Goal: Task Accomplishment & Management: Complete application form

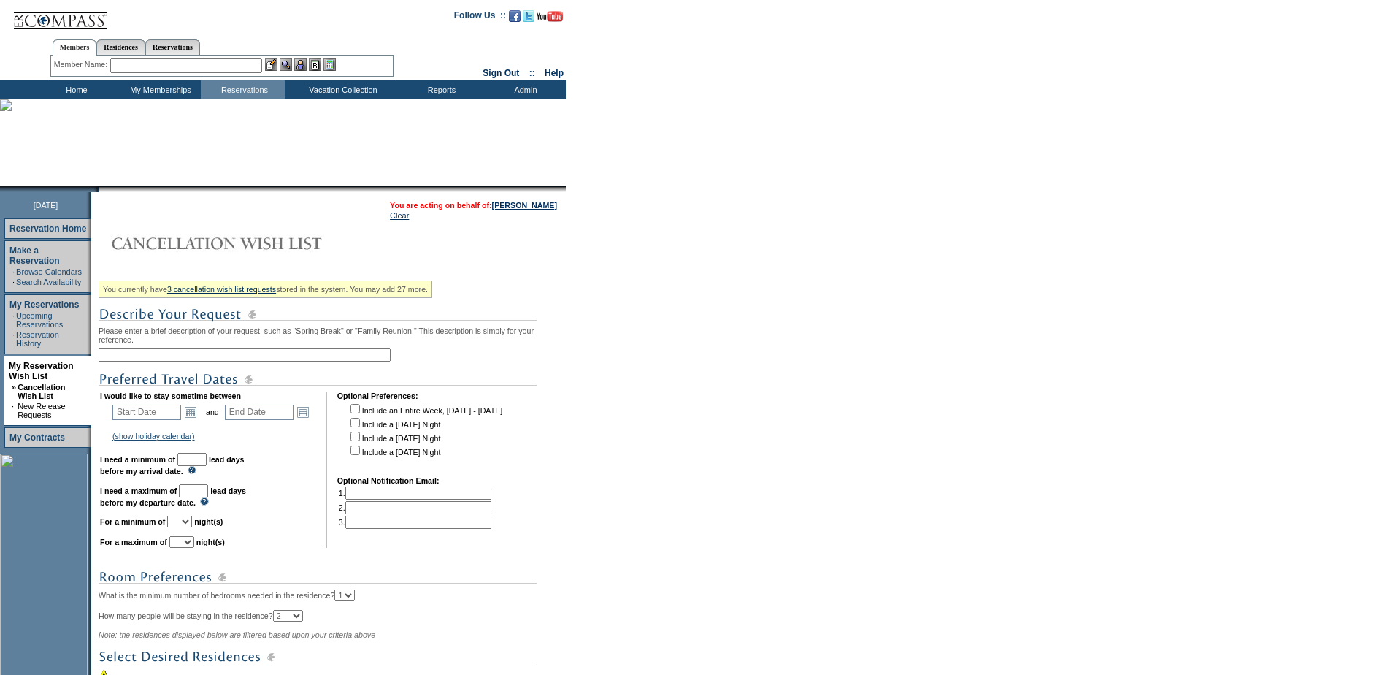
click at [196, 355] on input "text" at bounding box center [245, 354] width 292 height 13
type input "43-1 WL"
click at [197, 420] on link "Open the calendar popup." at bounding box center [191, 412] width 16 height 16
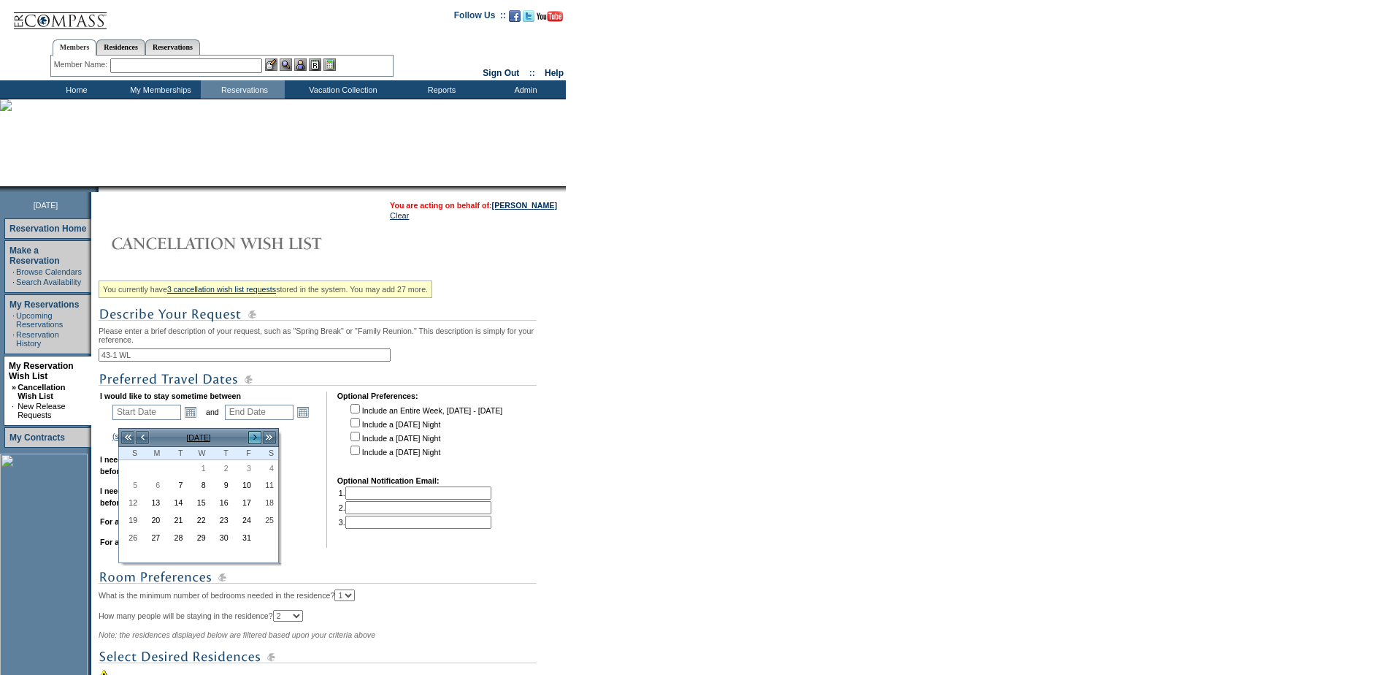
click at [254, 436] on link ">" at bounding box center [255, 437] width 15 height 15
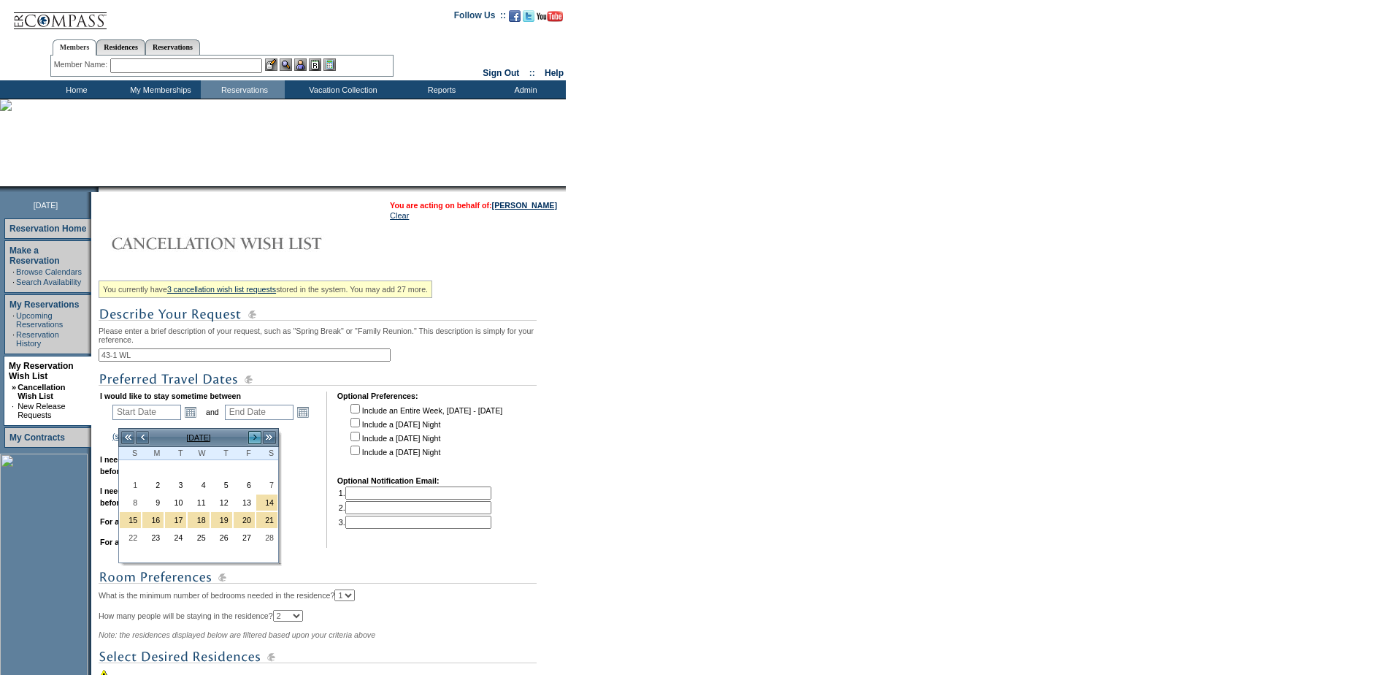
click at [254, 436] on link ">" at bounding box center [255, 437] width 15 height 15
click at [269, 503] on link "16" at bounding box center [266, 504] width 21 height 16
type input "[DATE]"
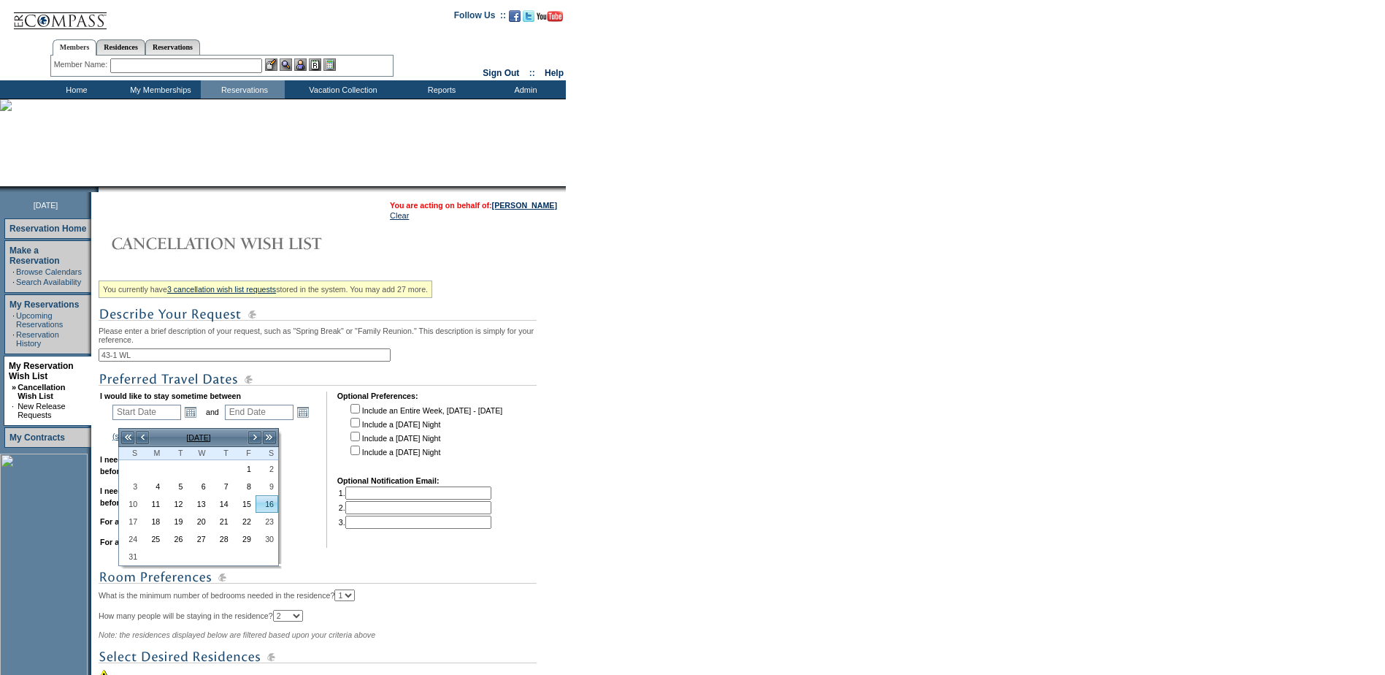
type input "[DATE]"
type input "226"
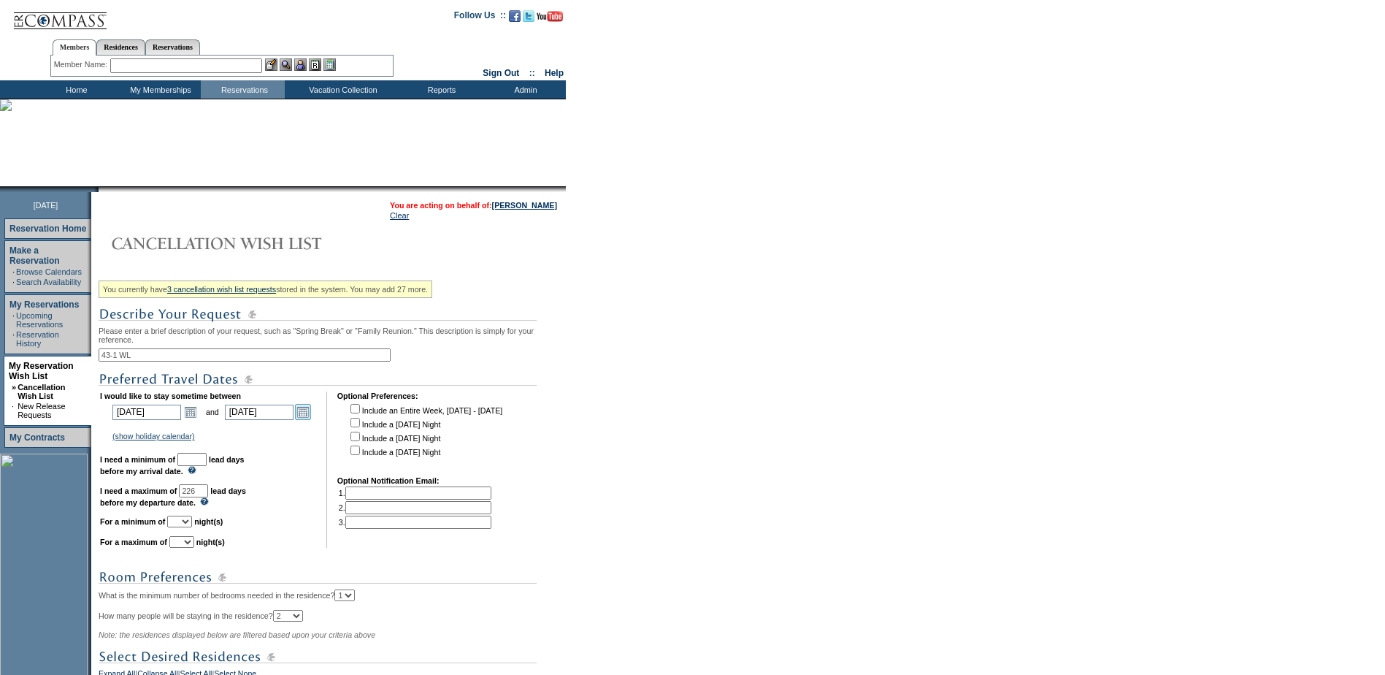
click at [308, 418] on link "Open the calendar popup." at bounding box center [303, 412] width 16 height 16
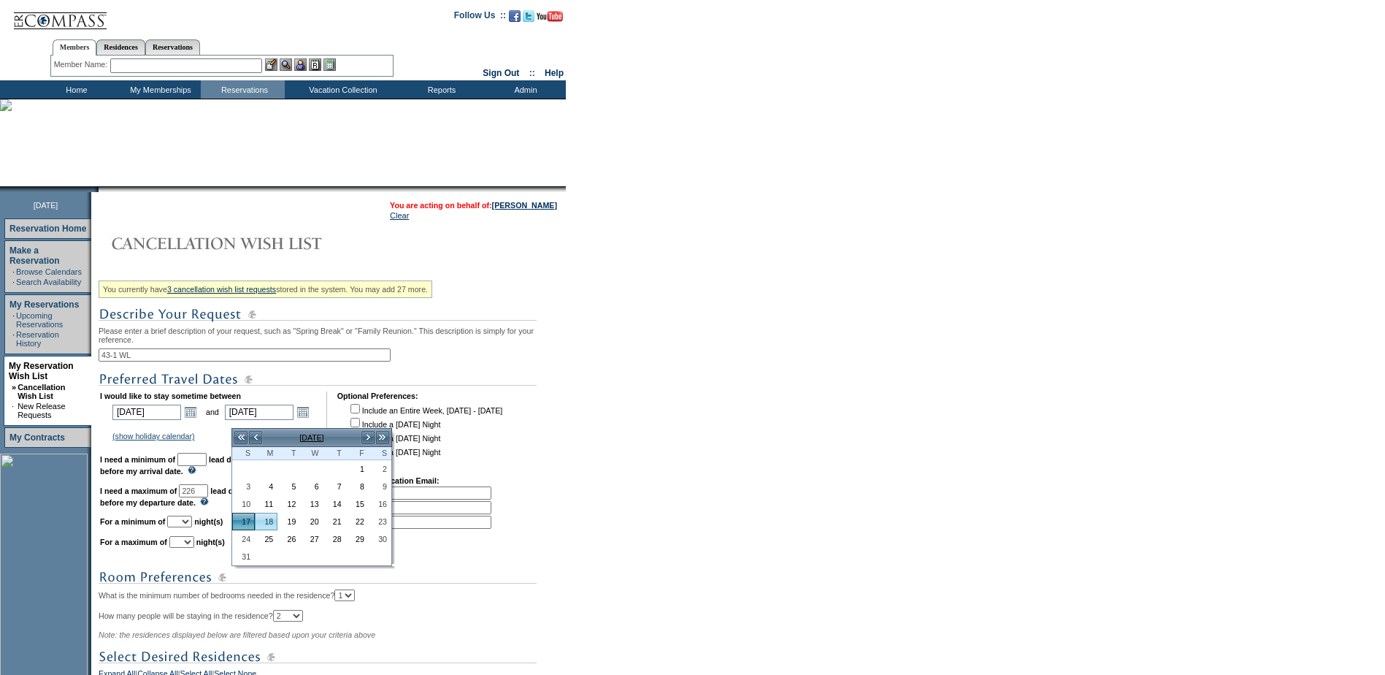
click at [264, 524] on link "18" at bounding box center [266, 521] width 21 height 16
type input "[DATE]"
type input "227"
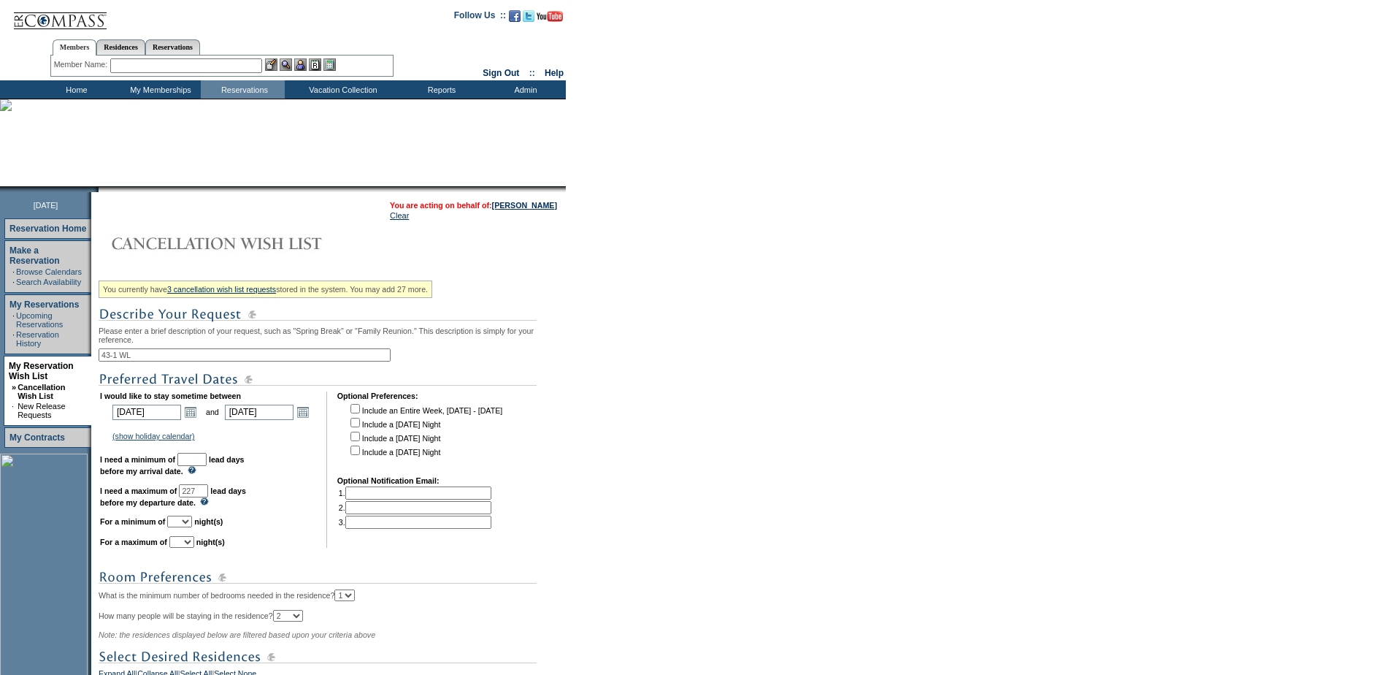
click at [207, 466] on input "text" at bounding box center [191, 459] width 29 height 13
type input "30"
click at [312, 466] on td "I would like to stay sometime between [DATE] [DATE] Open the calendar popup. <<…" at bounding box center [208, 469] width 216 height 156
click at [192, 527] on select "1 2 3 4 5 6 7 8 9 10 11 12 13 14" at bounding box center [179, 522] width 25 height 12
select select "2"
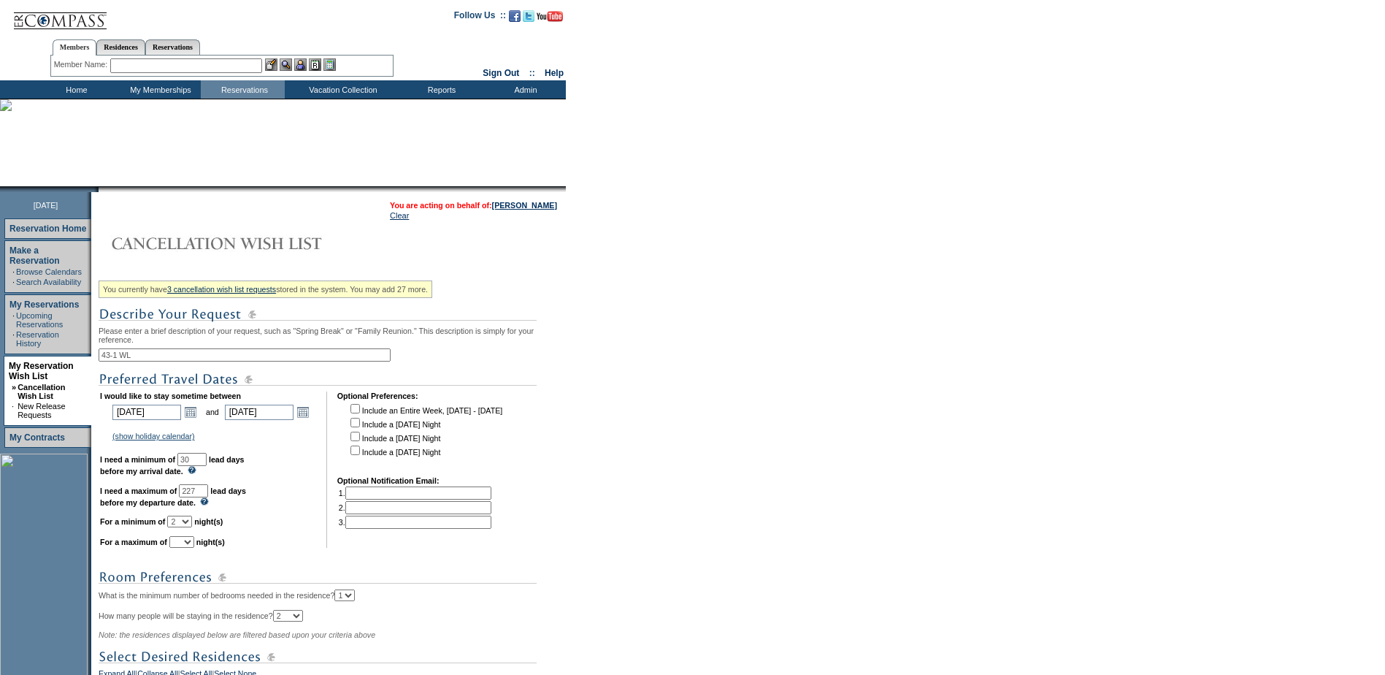
click at [185, 527] on select "1 2 3 4 5 6 7 8 9 10 11 12 13 14" at bounding box center [179, 522] width 25 height 12
click at [194, 548] on select "1 2 3 4 5 6 7 8 9 10 11 12 13 14" at bounding box center [181, 542] width 25 height 12
select select "2"
click at [188, 548] on select "1 2 3 4 5 6 7 8 9 10 11 12 13 14" at bounding box center [181, 542] width 25 height 12
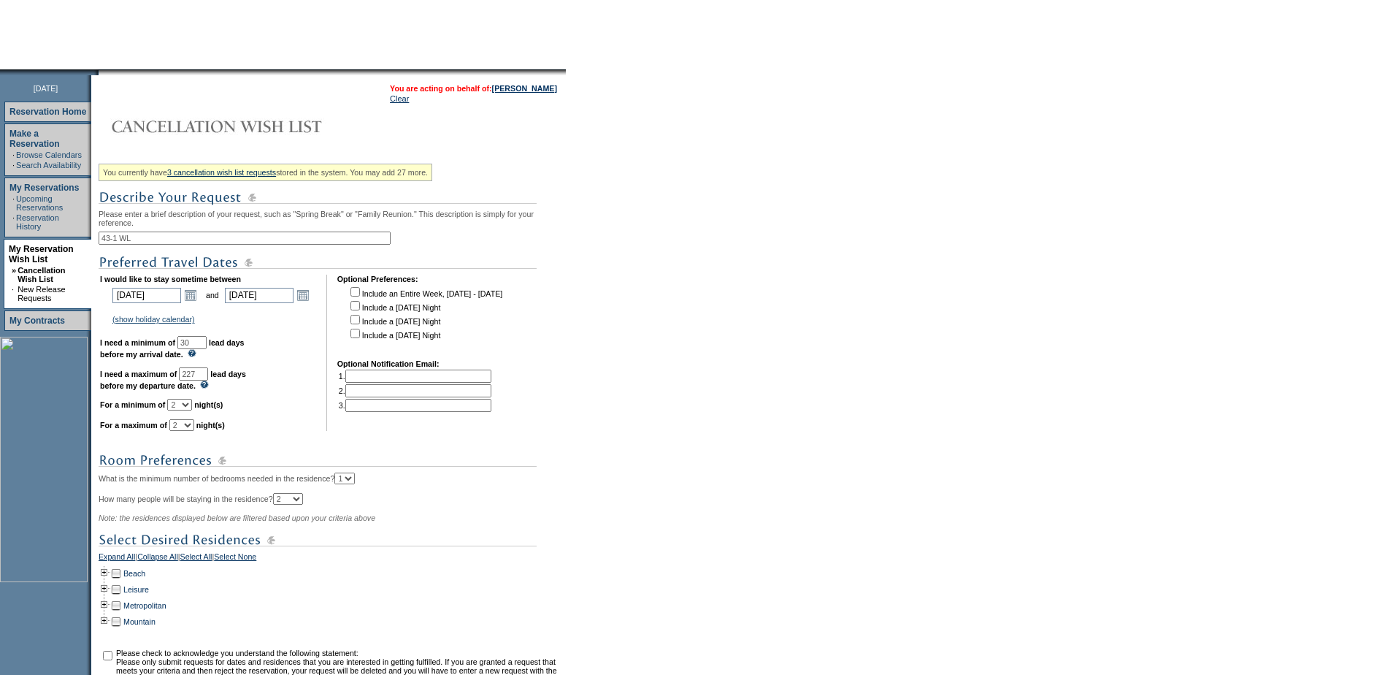
scroll to position [306, 0]
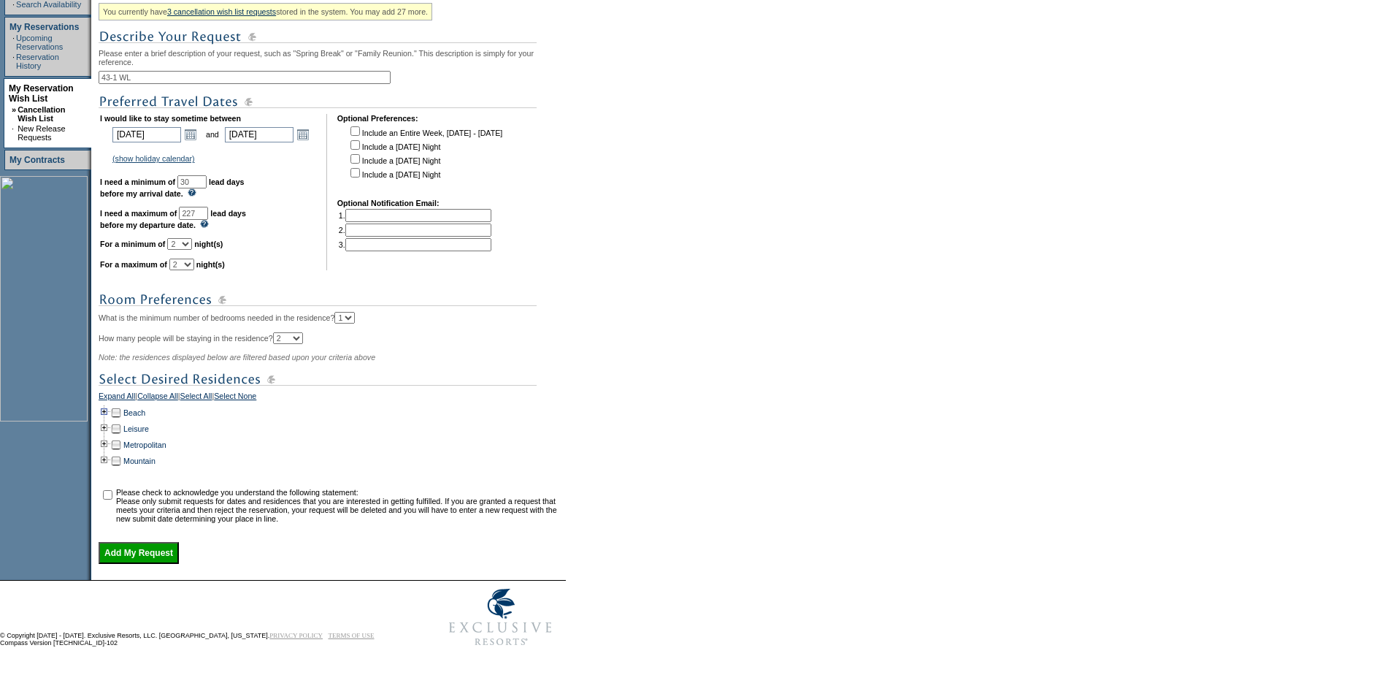
click at [107, 405] on td at bounding box center [105, 413] width 12 height 16
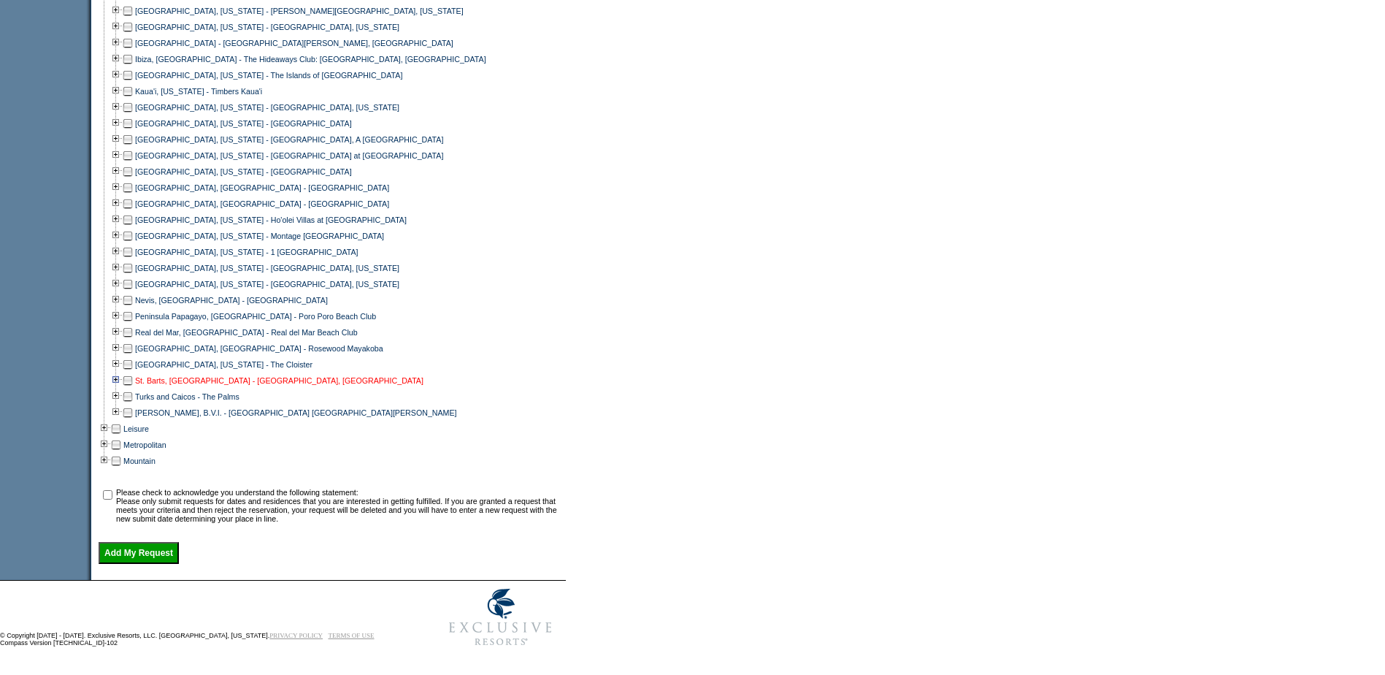
scroll to position [699, 0]
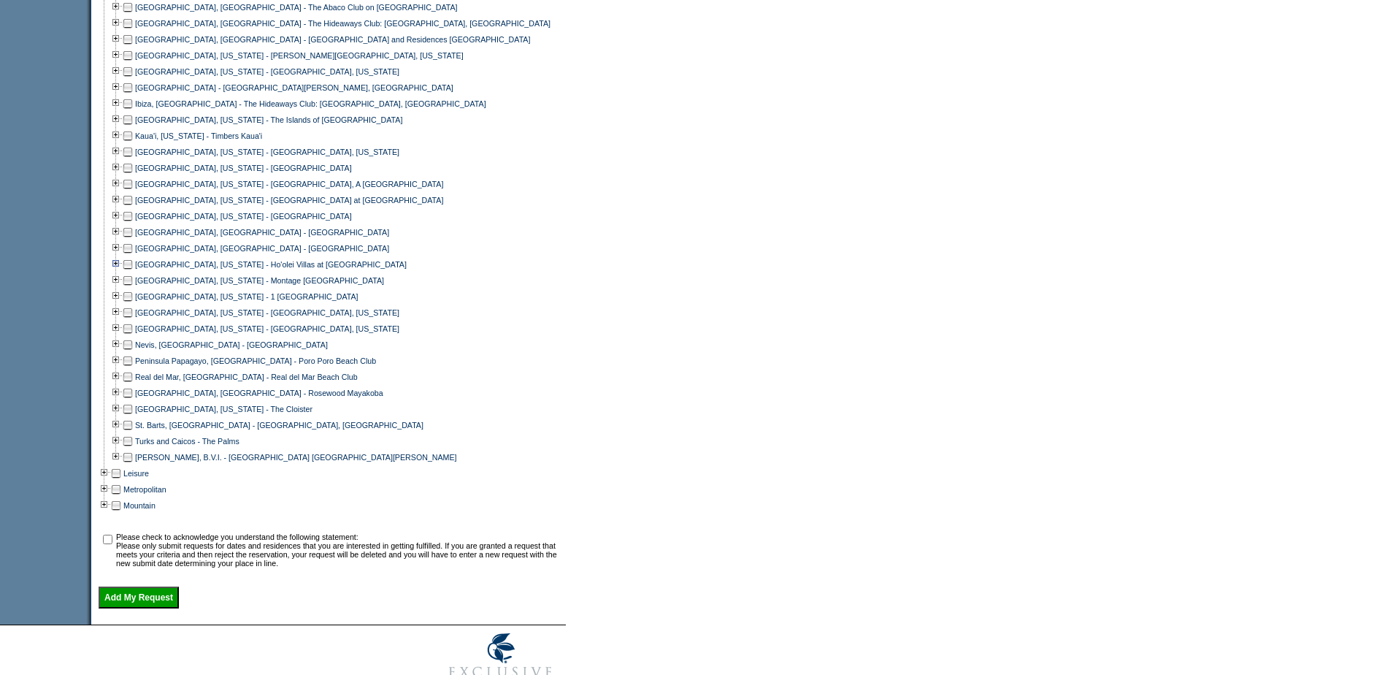
click at [120, 272] on td at bounding box center [116, 264] width 12 height 16
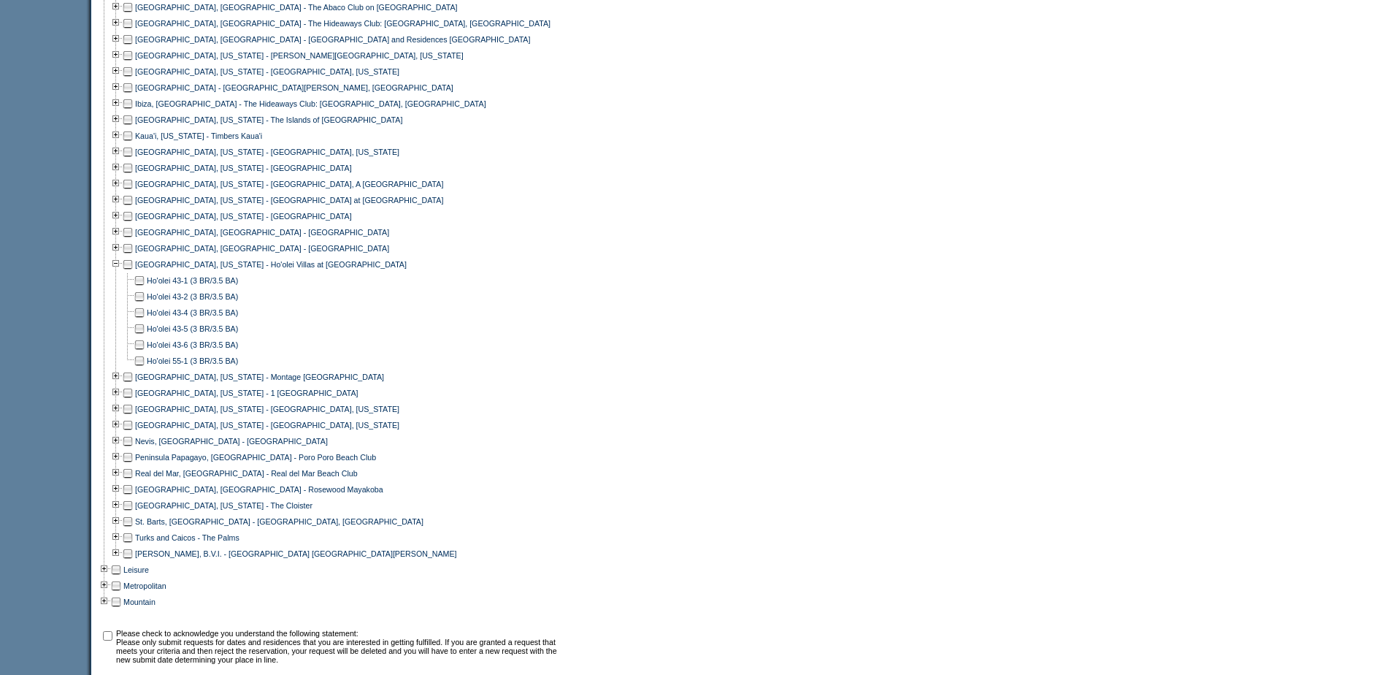
click at [141, 288] on td at bounding box center [140, 280] width 12 height 16
click at [112, 640] on input "checkbox" at bounding box center [107, 635] width 9 height 9
checkbox input "true"
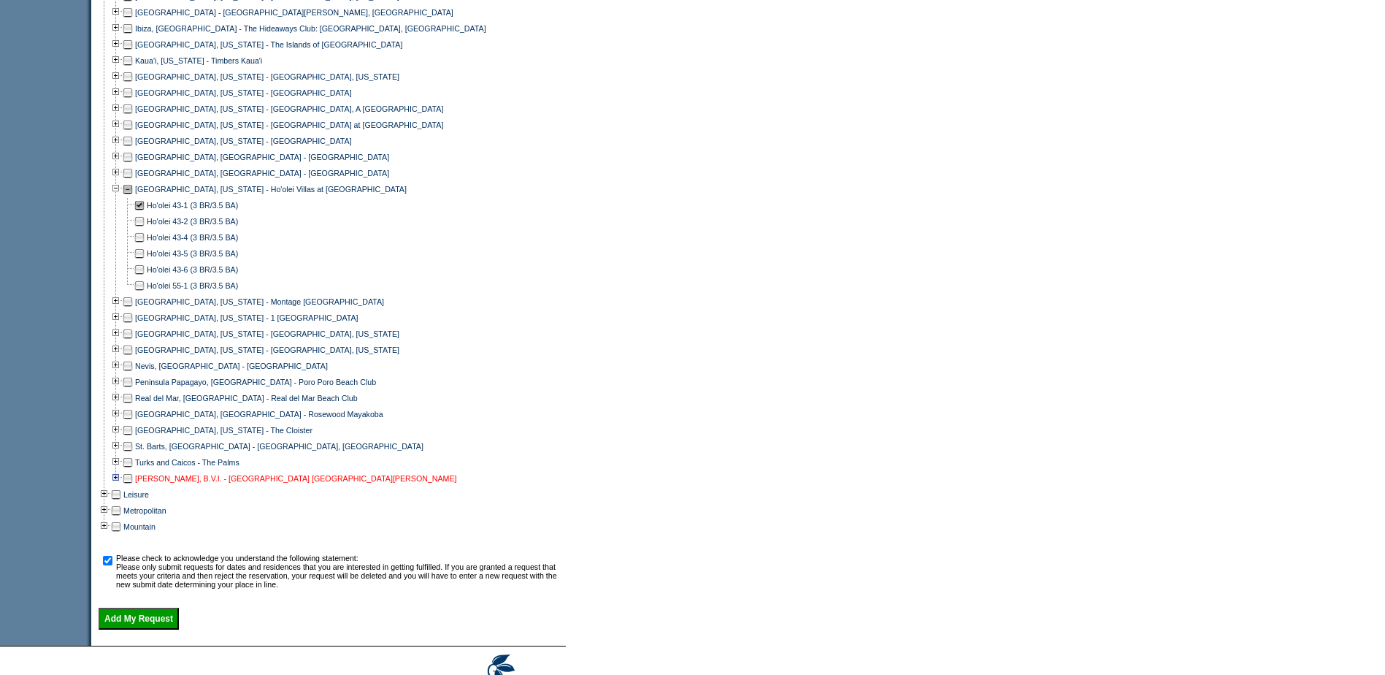
scroll to position [868, 0]
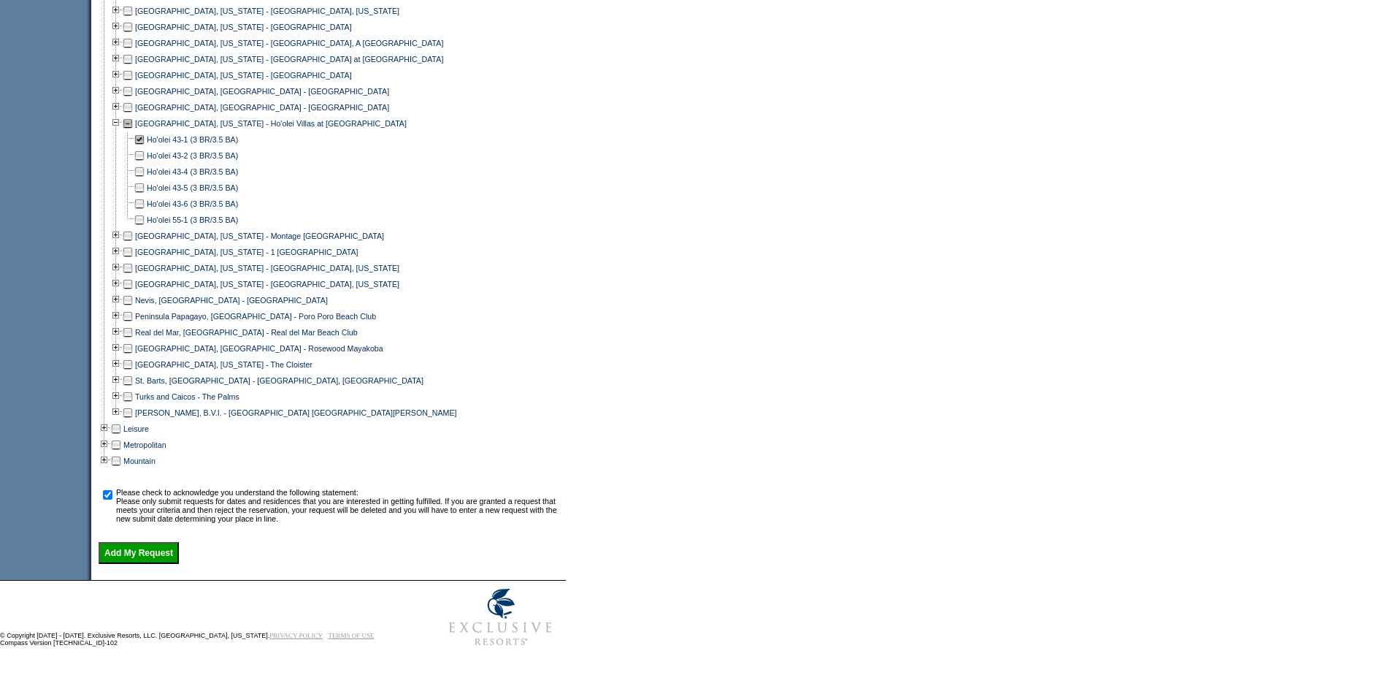
click at [173, 551] on input "Add My Request" at bounding box center [139, 553] width 80 height 22
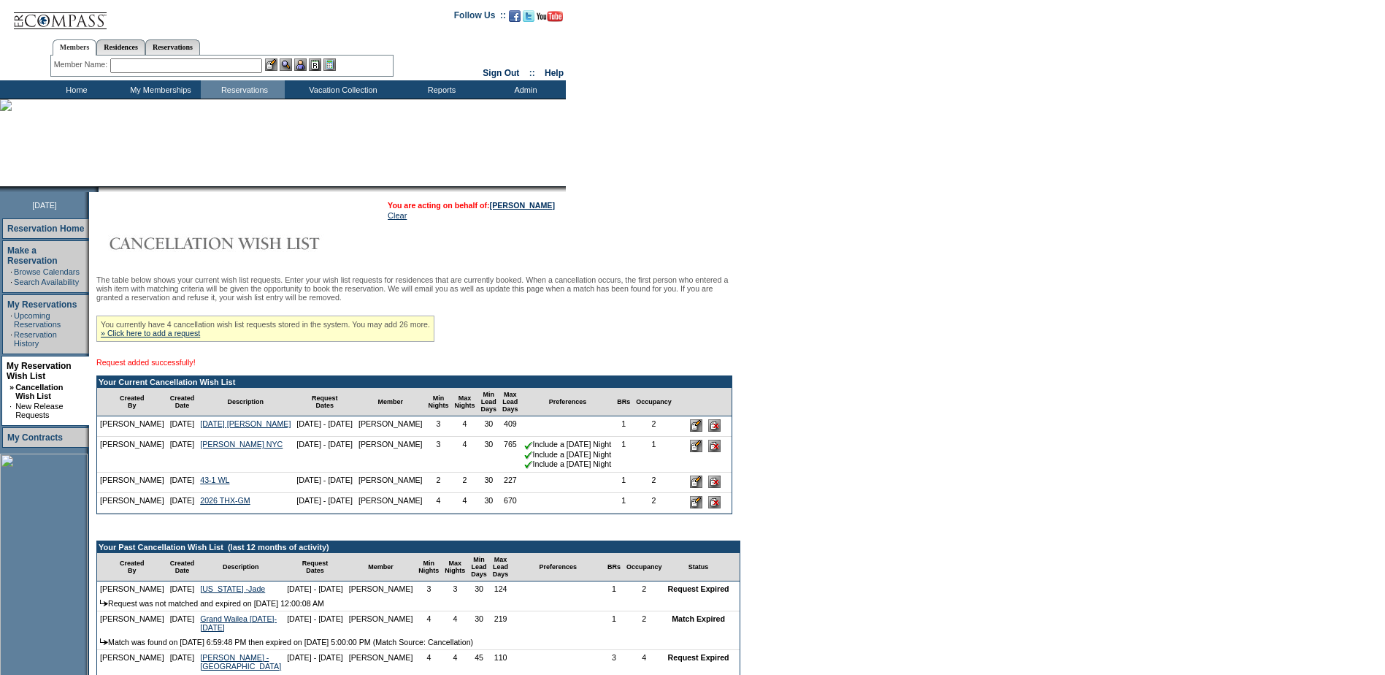
drag, startPoint x: 150, startPoint y: 78, endPoint x: 157, endPoint y: 220, distance: 141.8
click at [156, 218] on form "Follow Us ::" at bounding box center [692, 501] width 1385 height 1003
click at [537, 207] on link "[PERSON_NAME]" at bounding box center [522, 205] width 65 height 9
